Goal: Go to known website: Access a specific website the user already knows

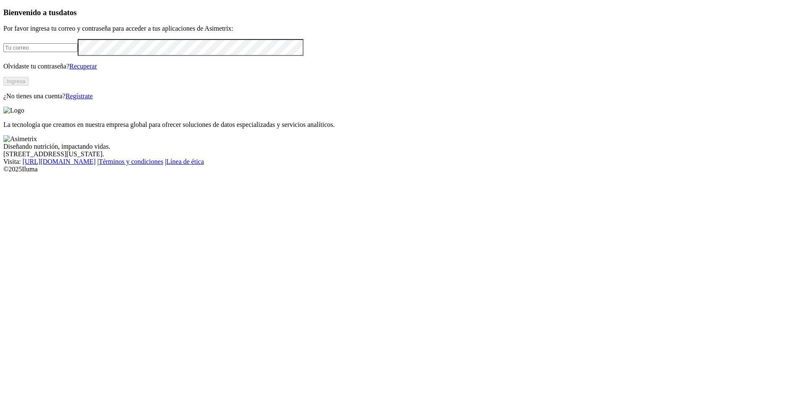
type input "[EMAIL_ADDRESS][DOMAIN_NAME]"
click at [29, 86] on button "Ingresa" at bounding box center [15, 81] width 25 height 9
